Goal: Task Accomplishment & Management: Use online tool/utility

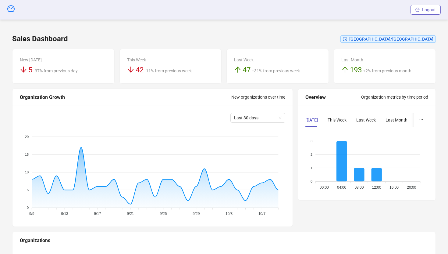
scroll to position [103, 0]
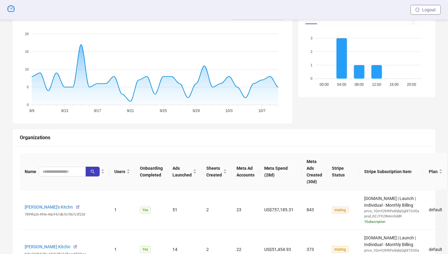
click at [432, 10] on span "Logout" at bounding box center [429, 9] width 14 height 5
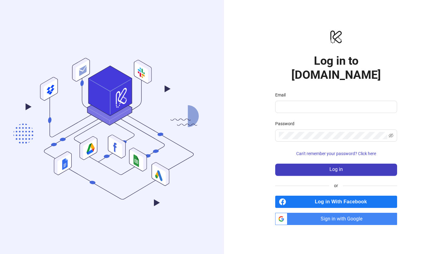
click at [346, 212] on span "Sign in with Google" at bounding box center [343, 218] width 107 height 12
click at [301, 212] on span "Sign in with Google" at bounding box center [343, 218] width 107 height 12
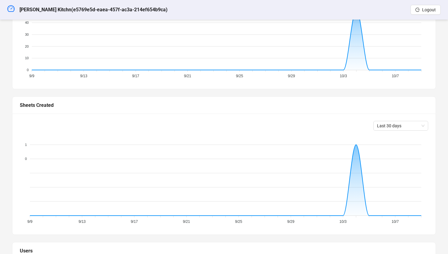
scroll to position [190, 0]
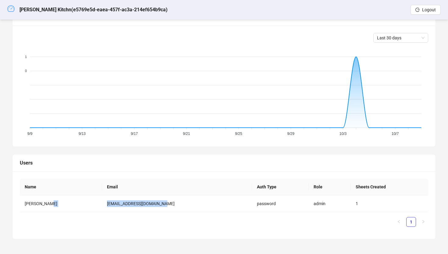
click at [14, 9] on icon "dashboard" at bounding box center [10, 8] width 7 height 7
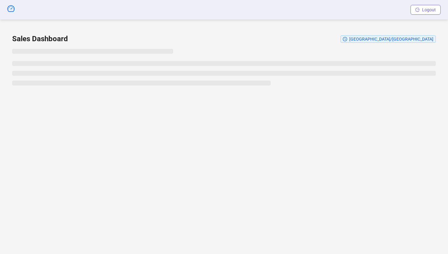
click at [424, 11] on span "Logout" at bounding box center [429, 9] width 14 height 5
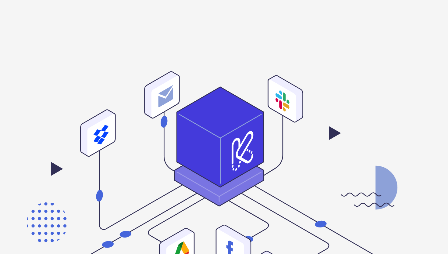
type input "**********"
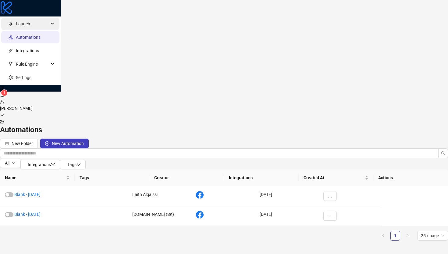
click at [23, 30] on span "Launch" at bounding box center [32, 24] width 33 height 12
